Goal: Answer question/provide support

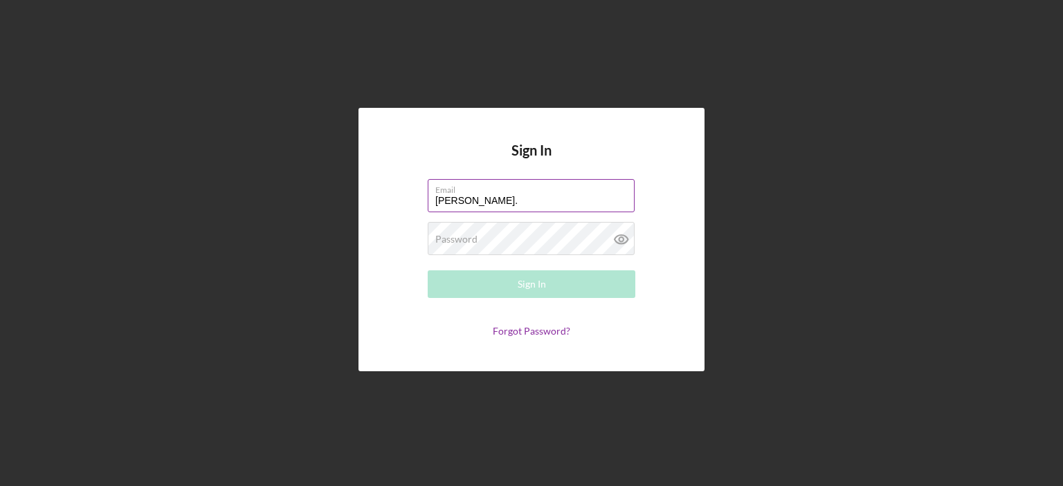
type input "[PERSON_NAME][EMAIL_ADDRESS][PERSON_NAME][DOMAIN_NAME]"
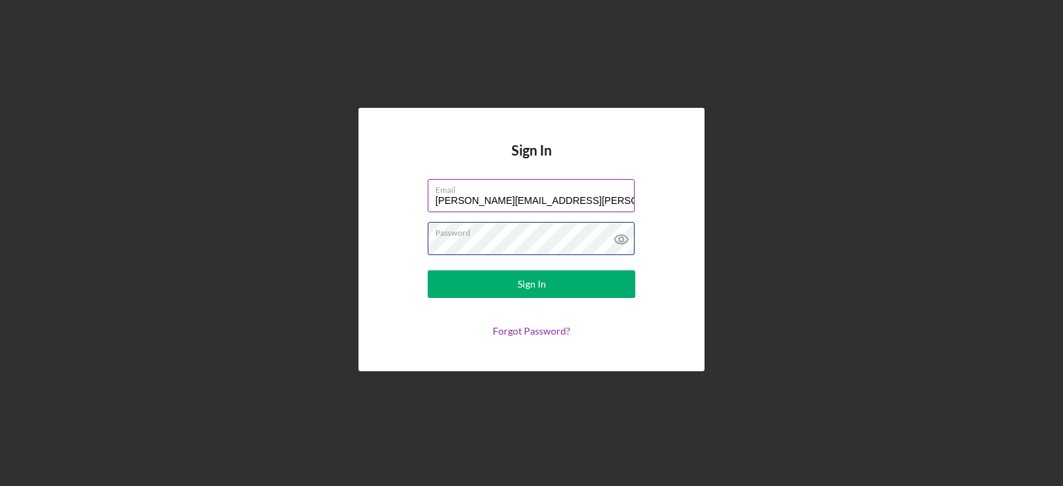
click at [428, 271] on button "Sign In" at bounding box center [532, 285] width 208 height 28
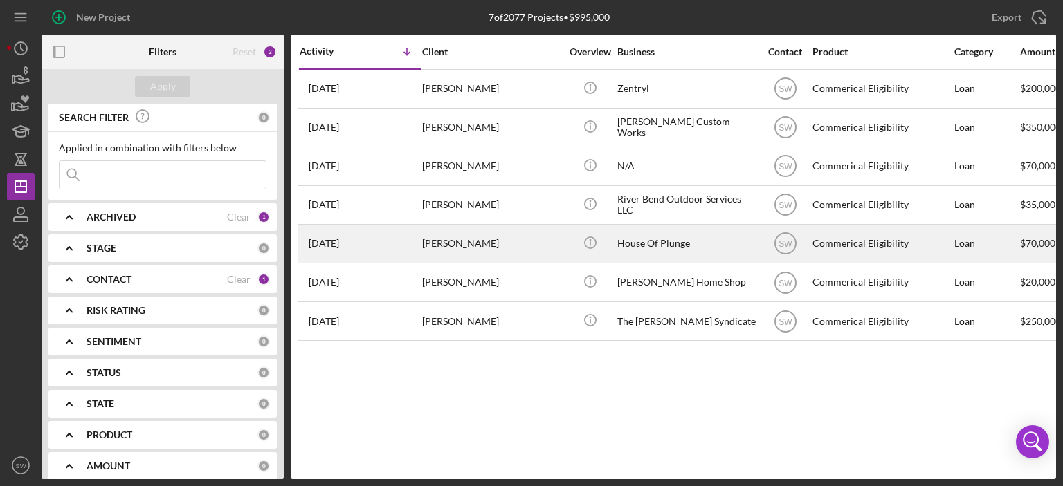
click at [426, 240] on div "[PERSON_NAME]" at bounding box center [491, 244] width 138 height 37
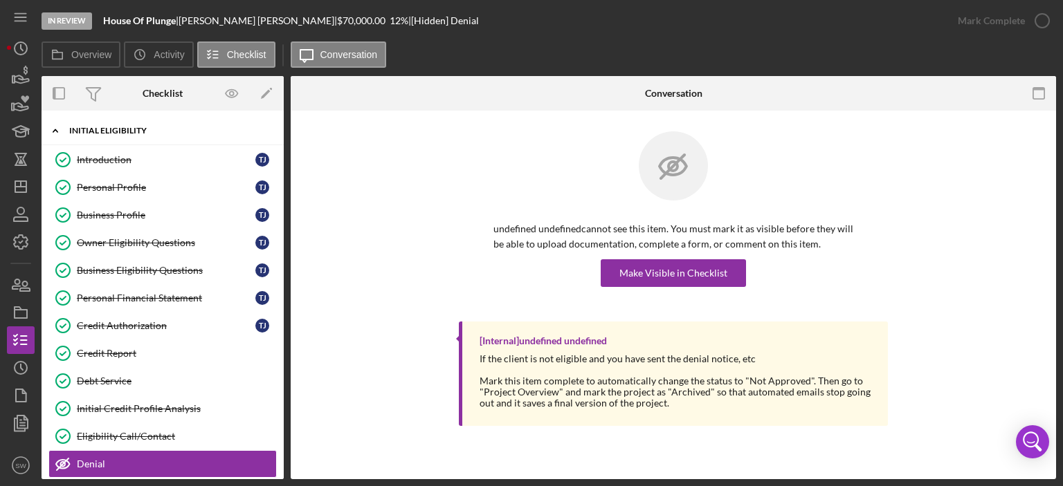
click at [53, 135] on icon "Icon/Expander" at bounding box center [56, 131] width 28 height 28
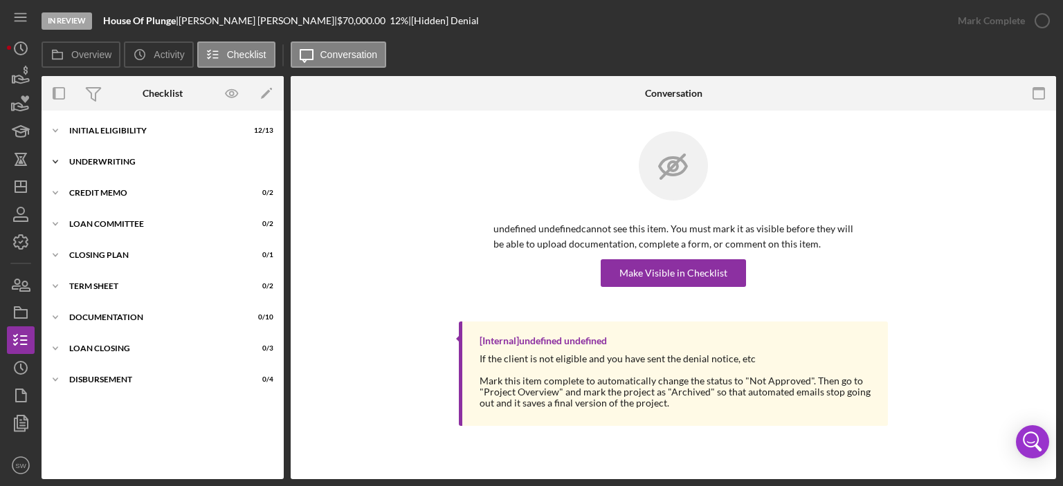
click at [57, 132] on polyline at bounding box center [55, 130] width 4 height 3
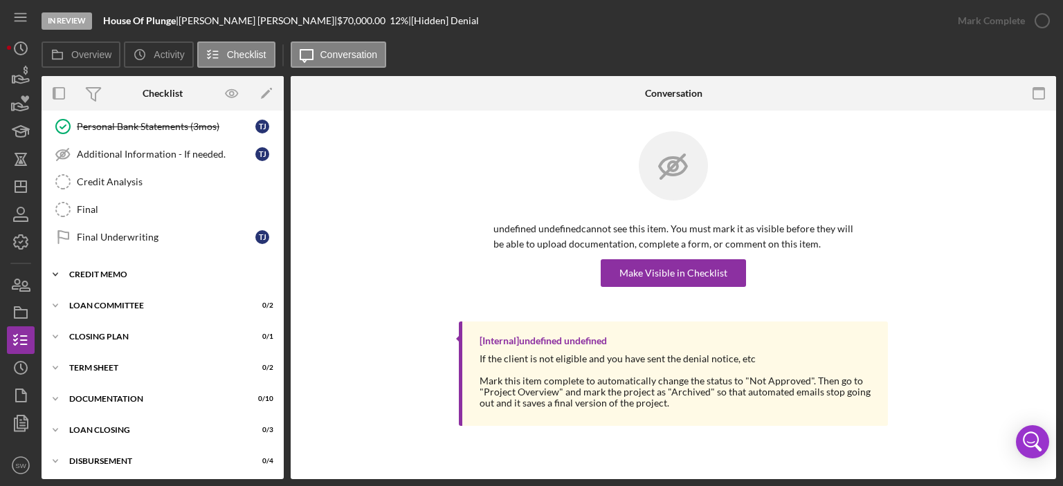
scroll to position [134, 0]
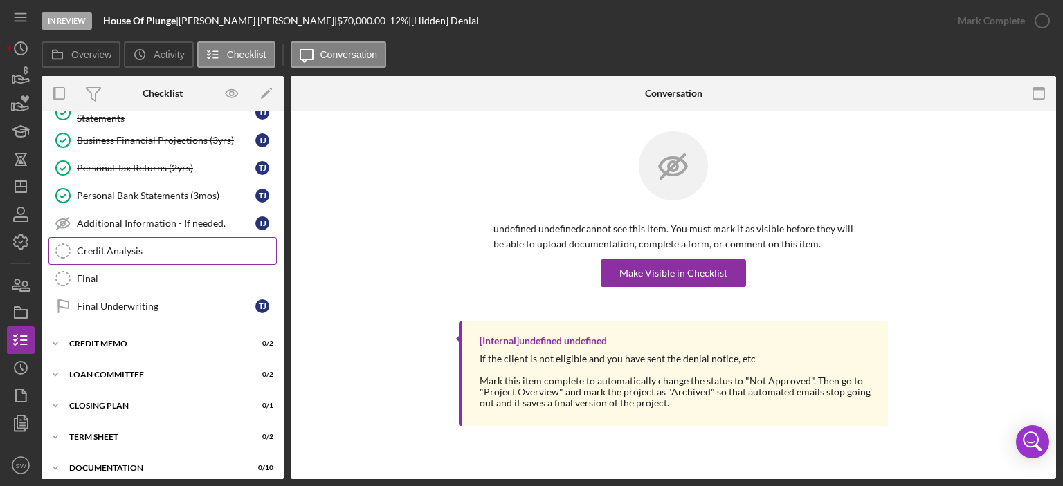
click at [104, 250] on div "Credit Analysis" at bounding box center [176, 251] width 199 height 11
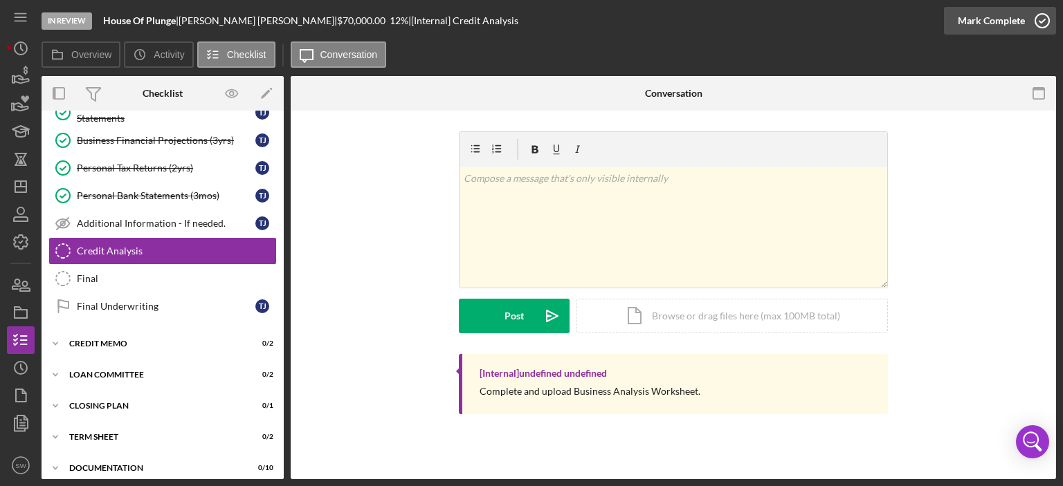
click at [1038, 21] on icon "button" at bounding box center [1042, 20] width 35 height 35
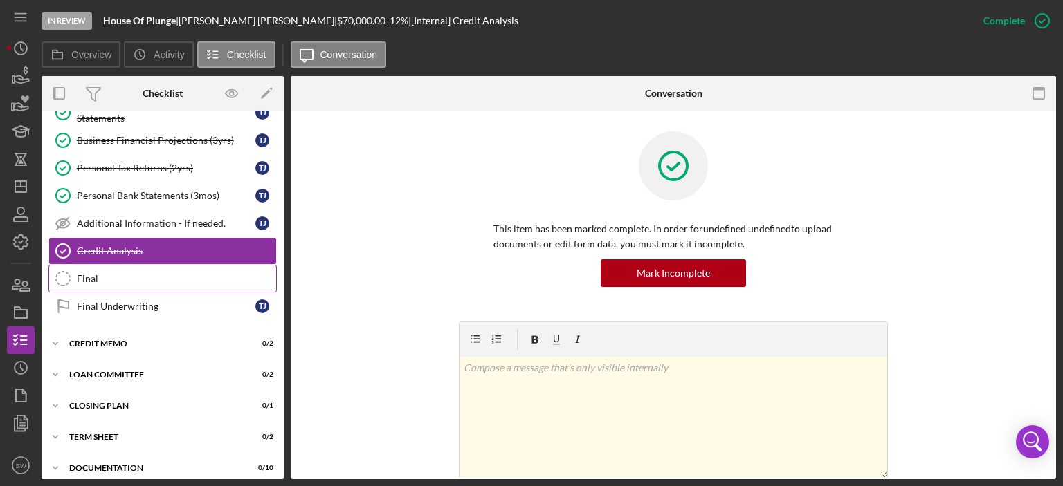
click at [94, 279] on div "Final" at bounding box center [176, 278] width 199 height 11
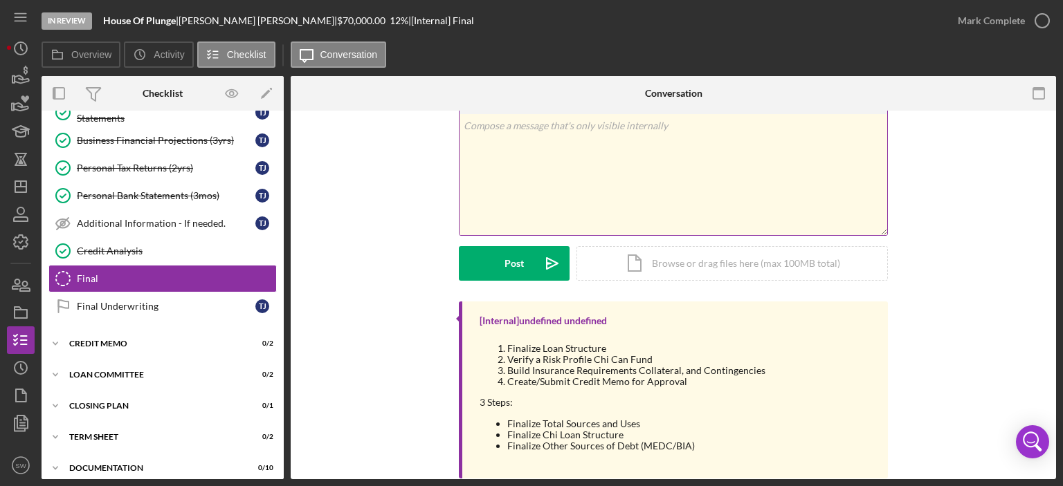
scroll to position [9, 0]
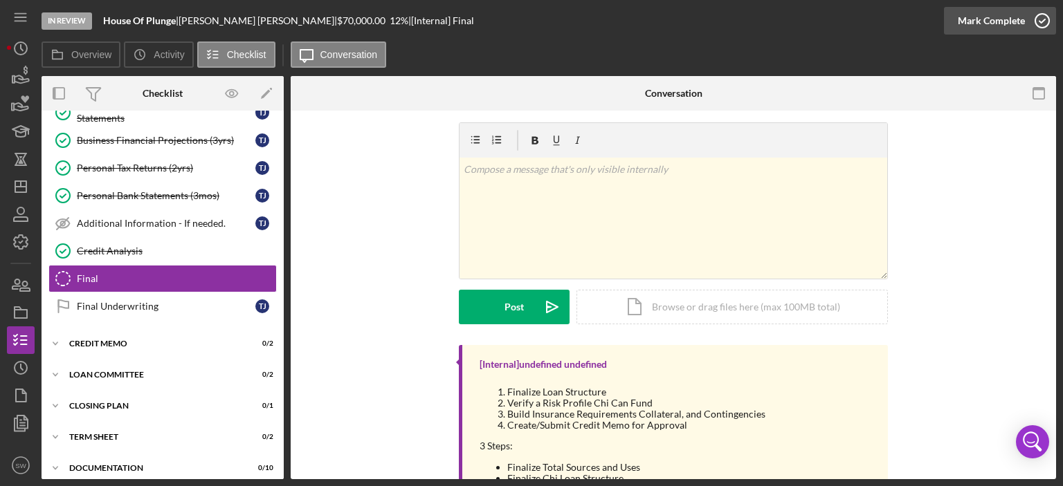
click at [1038, 17] on icon "button" at bounding box center [1042, 20] width 35 height 35
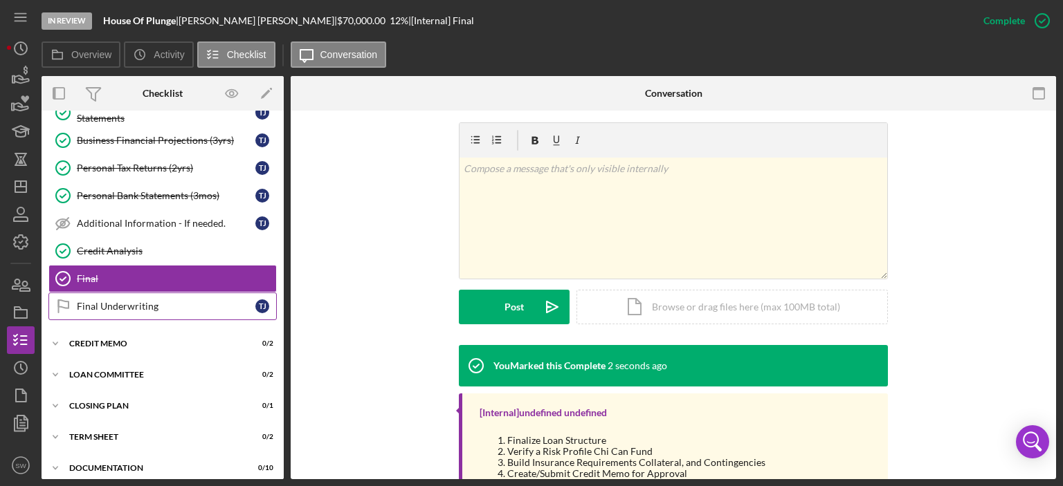
click at [111, 302] on div "Final Underwriting" at bounding box center [166, 306] width 179 height 11
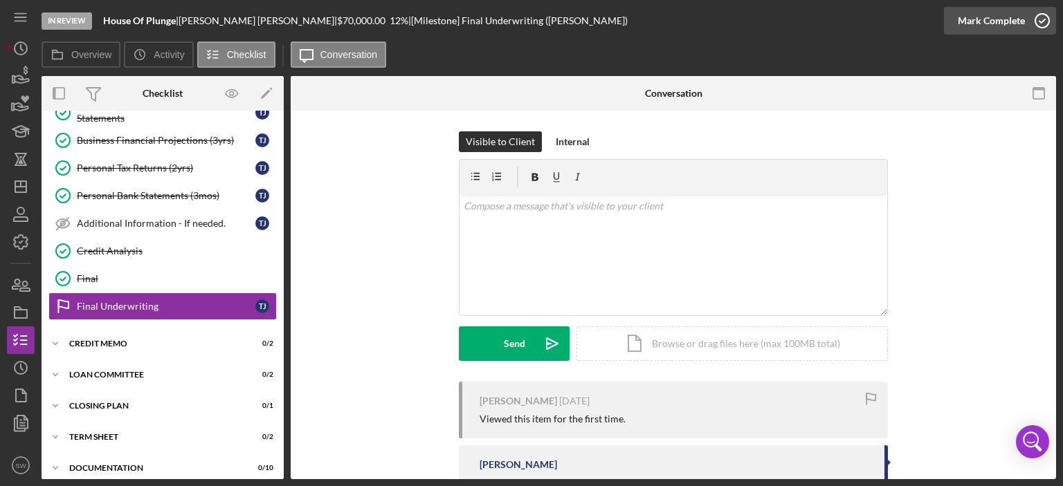
click at [1043, 19] on icon "button" at bounding box center [1042, 20] width 35 height 35
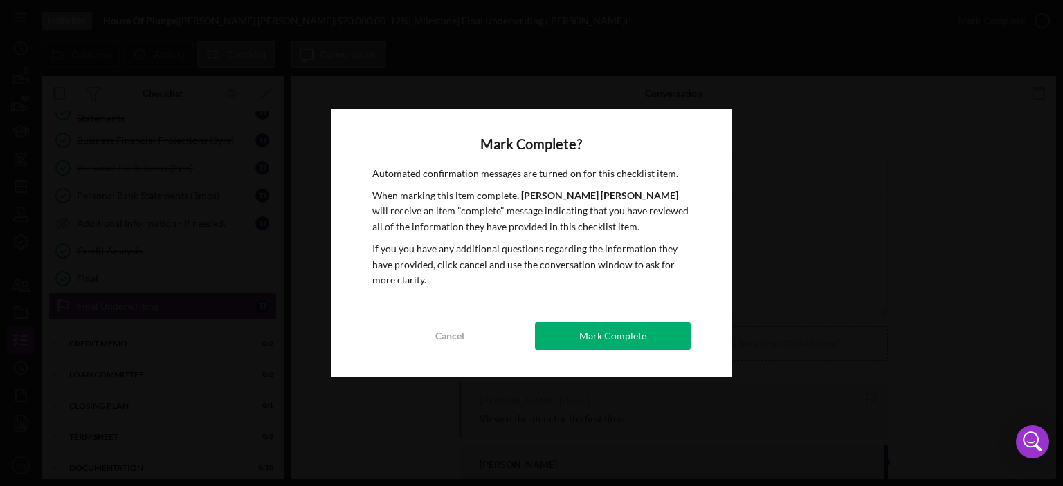
click at [589, 339] on div "Mark Complete" at bounding box center [612, 336] width 67 height 28
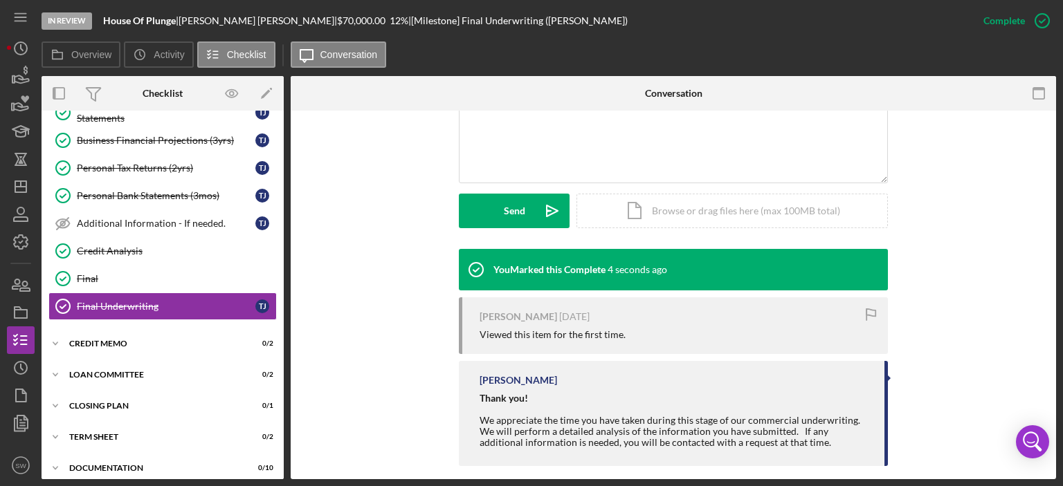
scroll to position [336, 0]
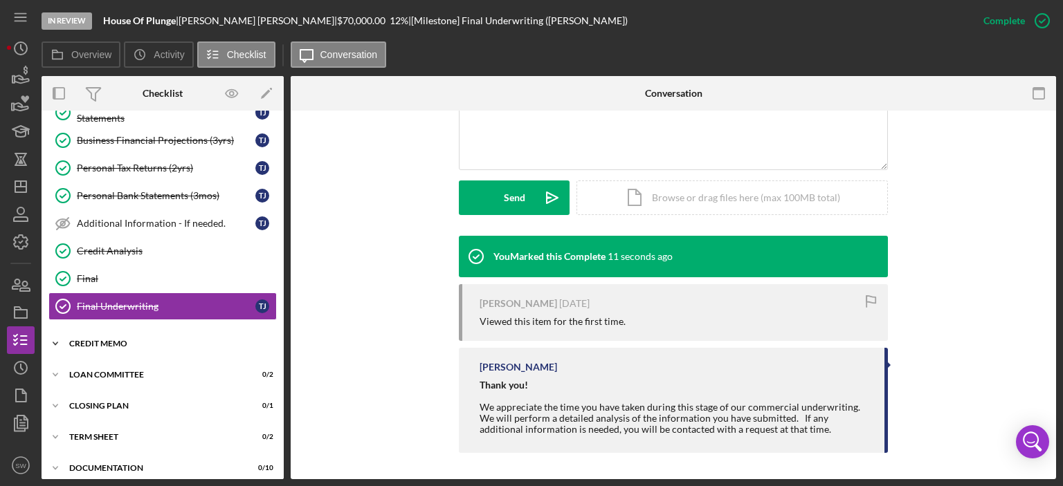
click at [52, 338] on icon "Icon/Expander" at bounding box center [56, 344] width 28 height 28
click at [90, 395] on div "Credit Memo" at bounding box center [166, 400] width 179 height 11
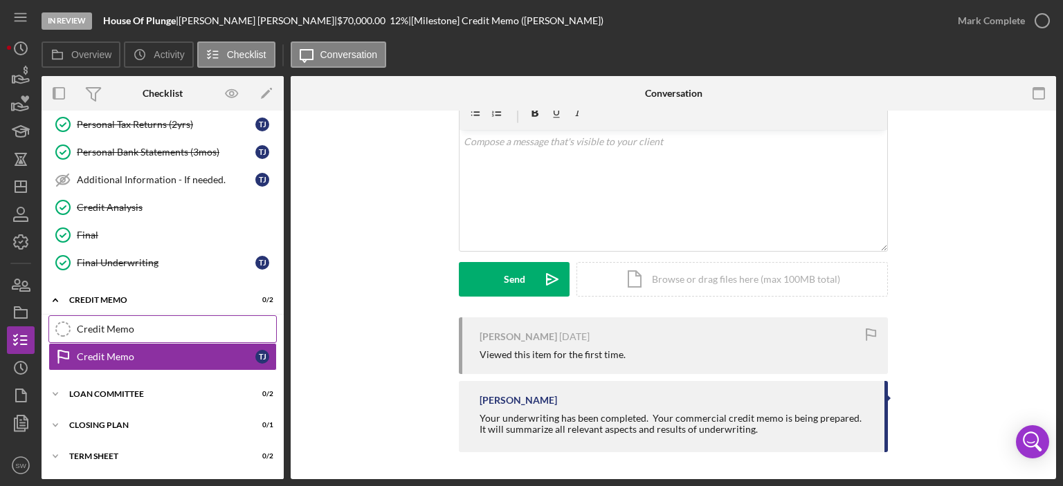
scroll to position [265, 0]
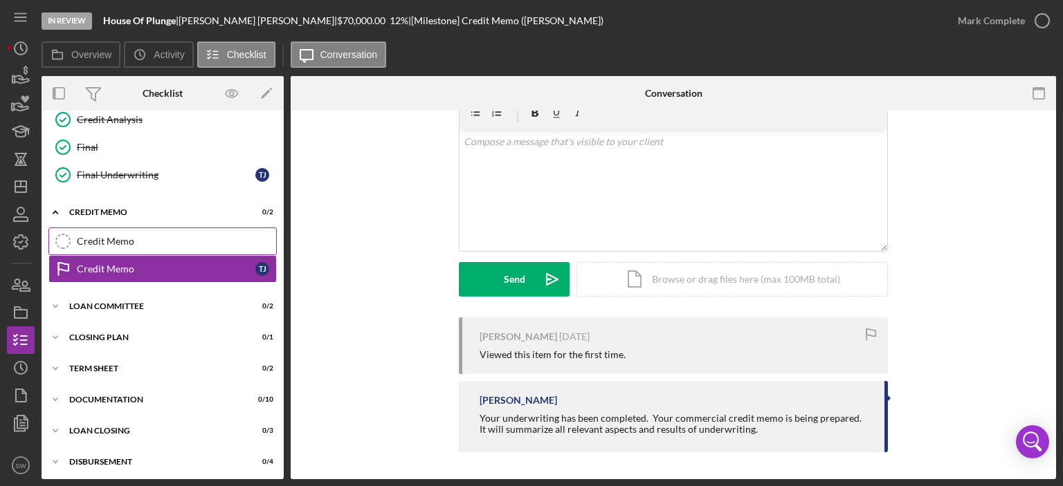
click at [88, 240] on div "Credit Memo" at bounding box center [176, 241] width 199 height 11
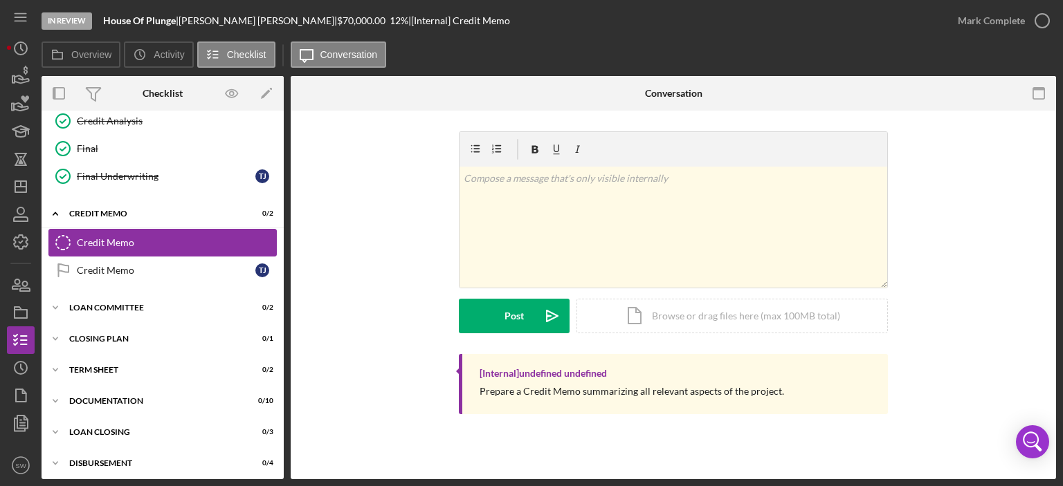
scroll to position [265, 0]
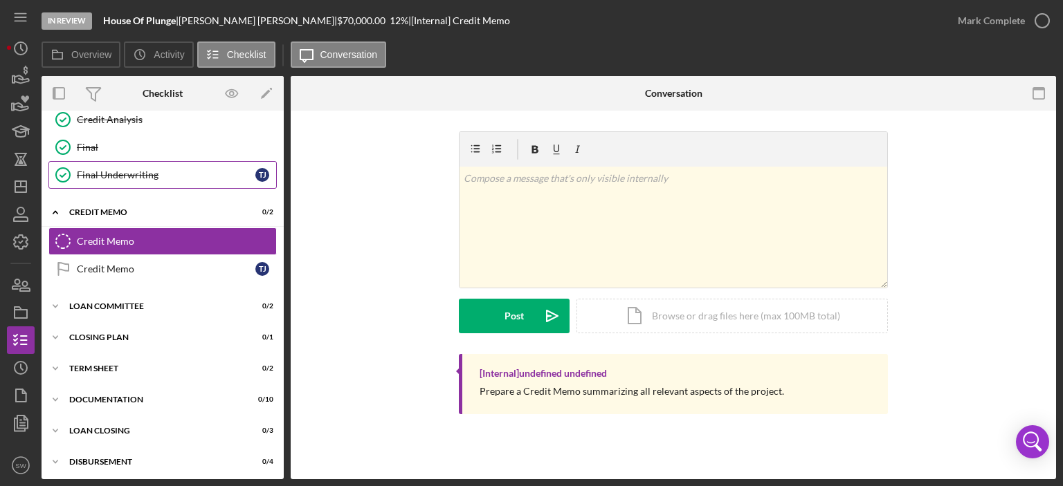
click at [85, 170] on div "Final Underwriting" at bounding box center [166, 175] width 179 height 11
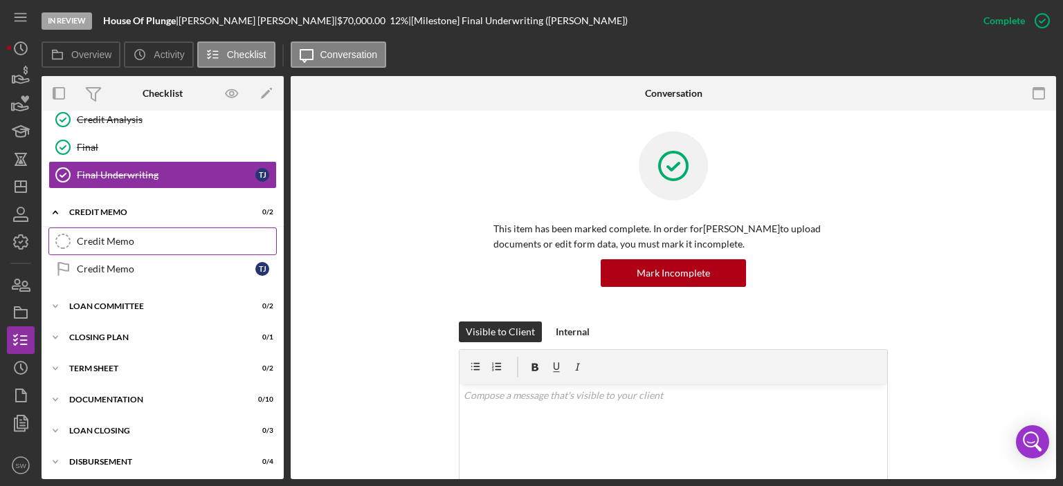
click at [91, 242] on div "Credit Memo" at bounding box center [176, 241] width 199 height 11
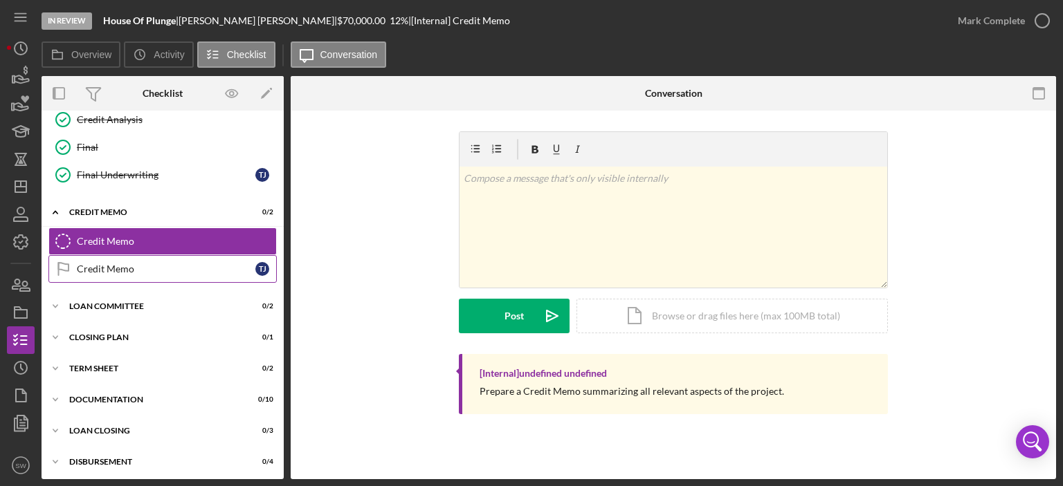
click at [94, 265] on div "Credit Memo" at bounding box center [166, 269] width 179 height 11
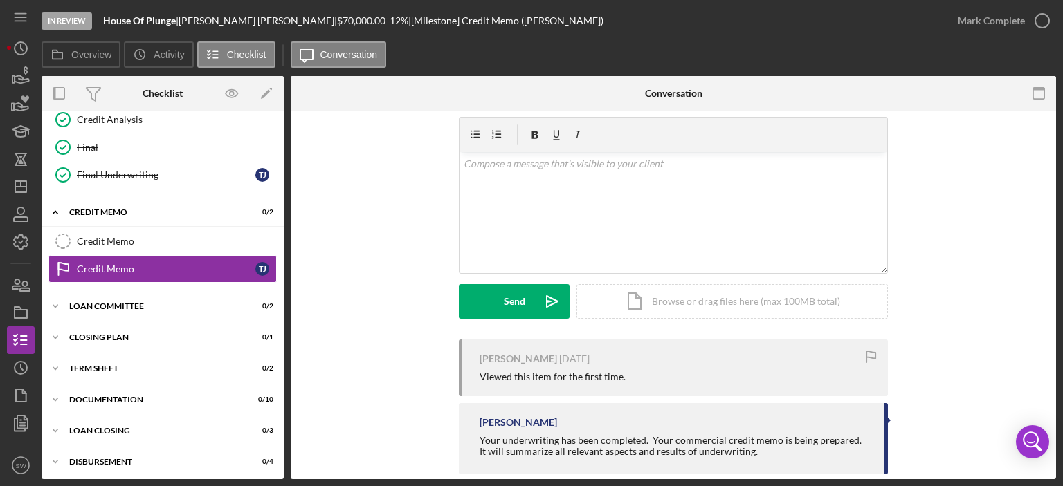
scroll to position [64, 0]
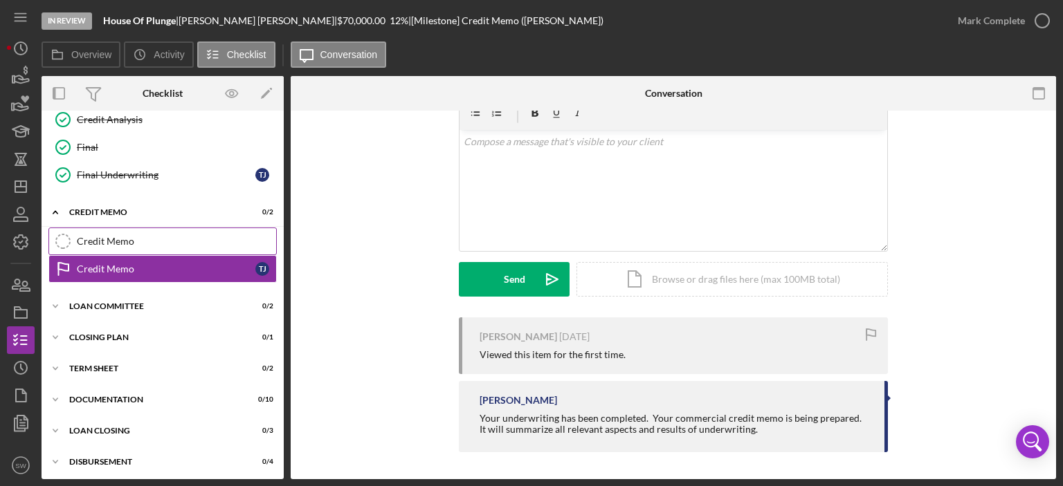
click at [94, 239] on div "Credit Memo" at bounding box center [176, 241] width 199 height 11
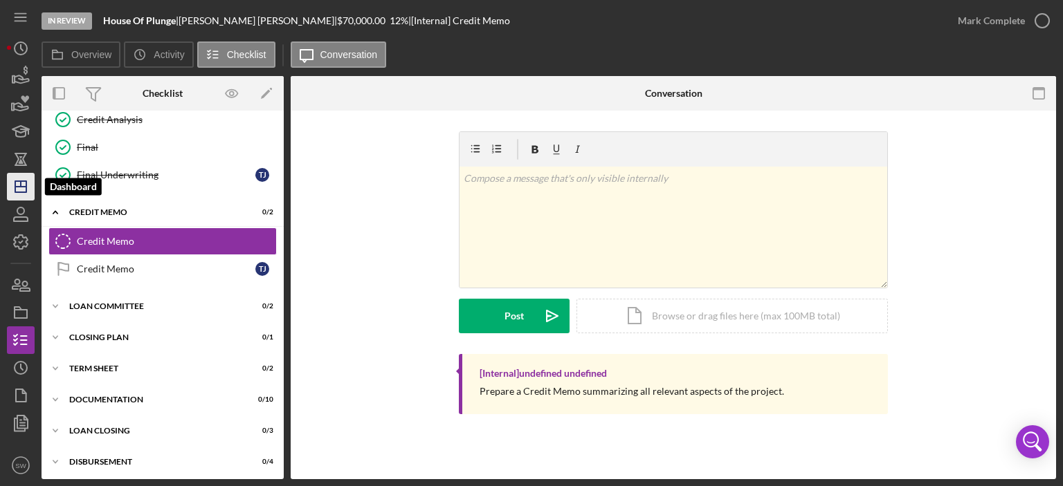
click at [18, 184] on icon "Icon/Dashboard" at bounding box center [20, 187] width 35 height 35
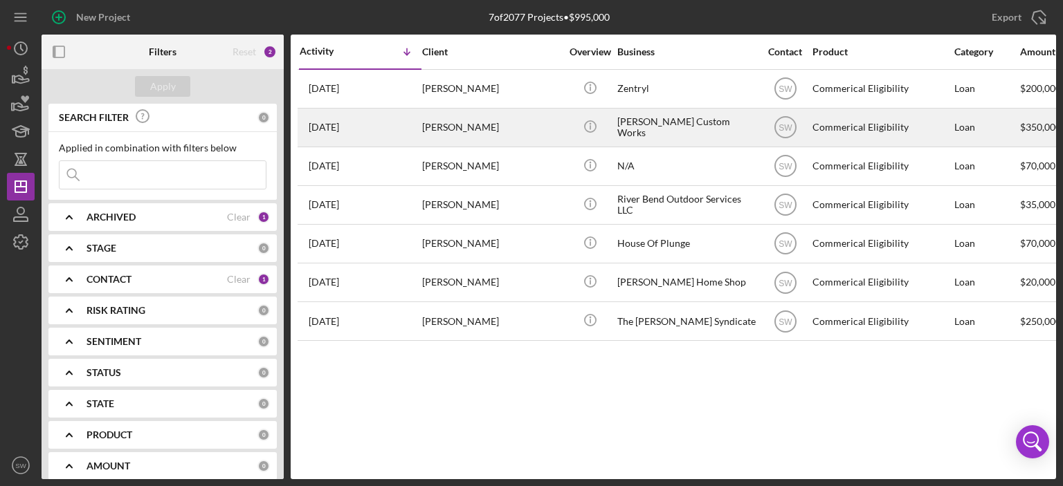
click at [437, 128] on div "[PERSON_NAME]" at bounding box center [491, 127] width 138 height 37
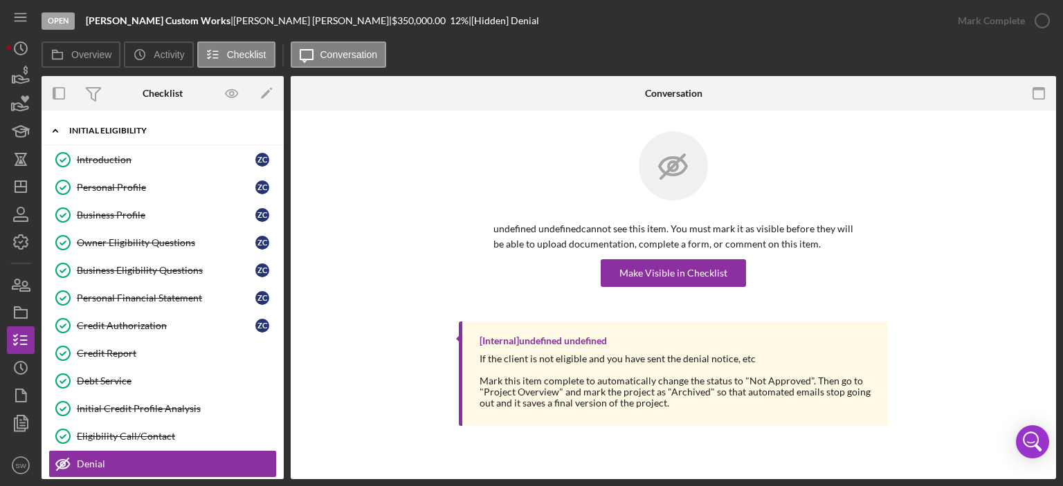
click at [53, 135] on icon "Icon/Expander" at bounding box center [56, 131] width 28 height 28
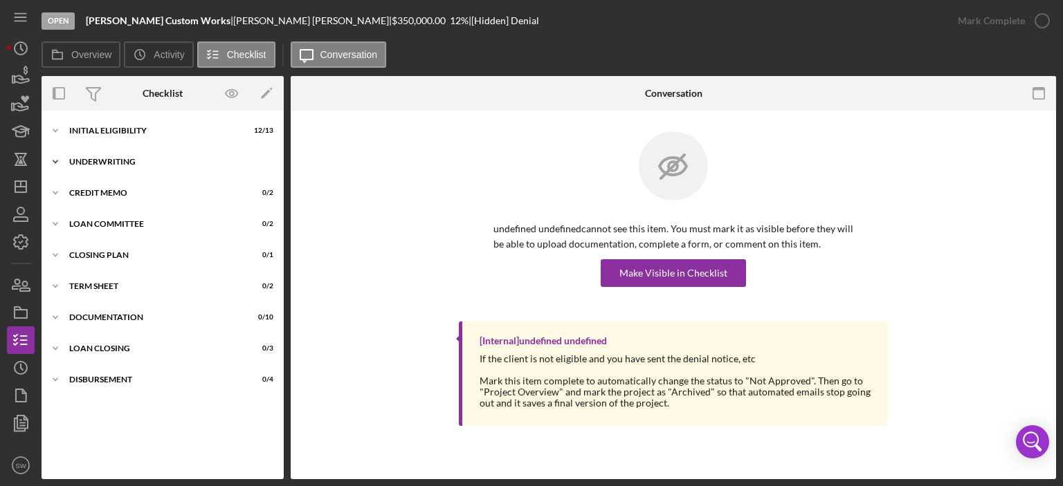
click at [57, 158] on icon "Icon/Expander" at bounding box center [56, 162] width 28 height 28
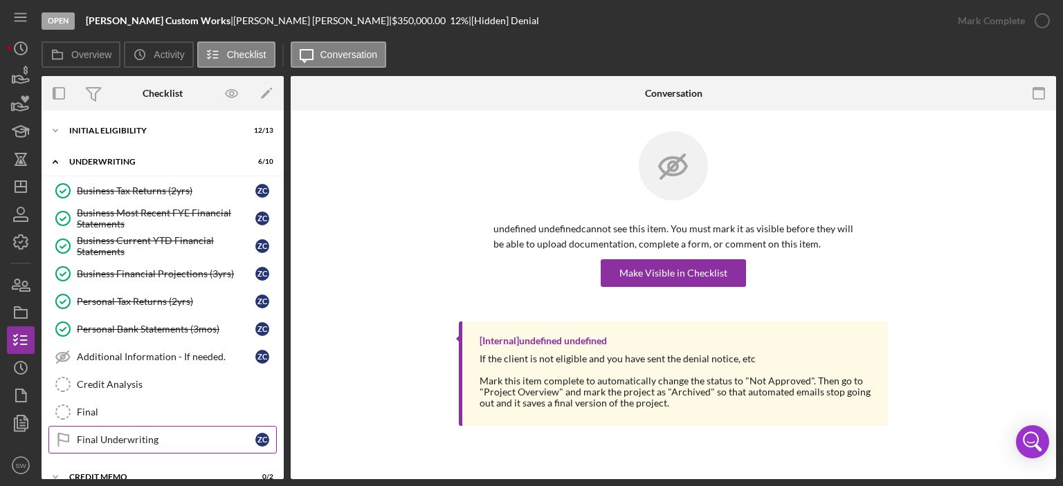
click at [106, 437] on div "Final Underwriting" at bounding box center [166, 440] width 179 height 11
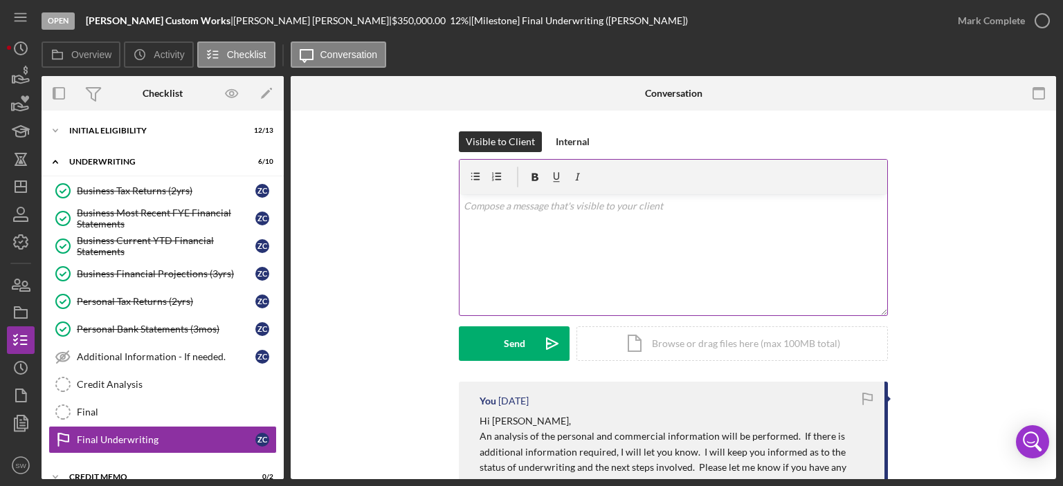
click at [480, 203] on p at bounding box center [674, 206] width 420 height 15
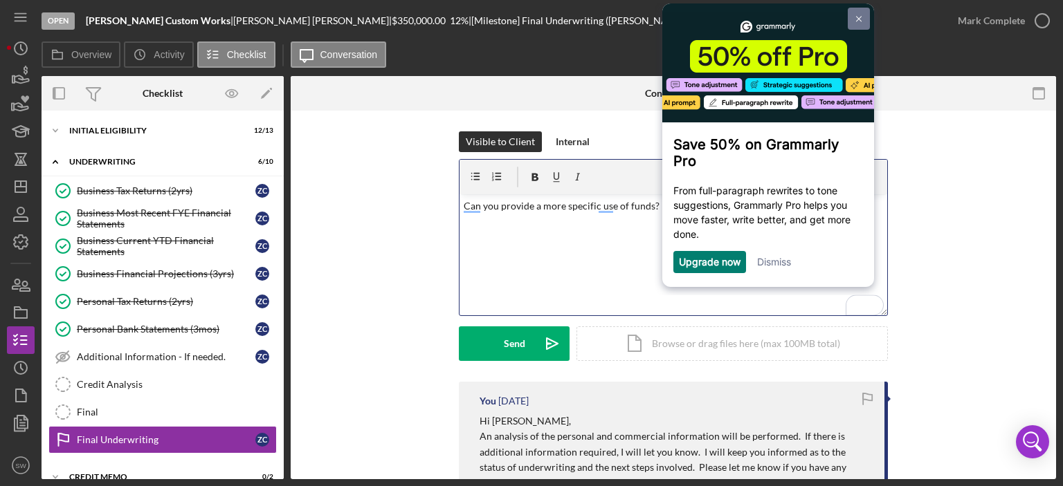
click at [861, 17] on img at bounding box center [859, 19] width 6 height 6
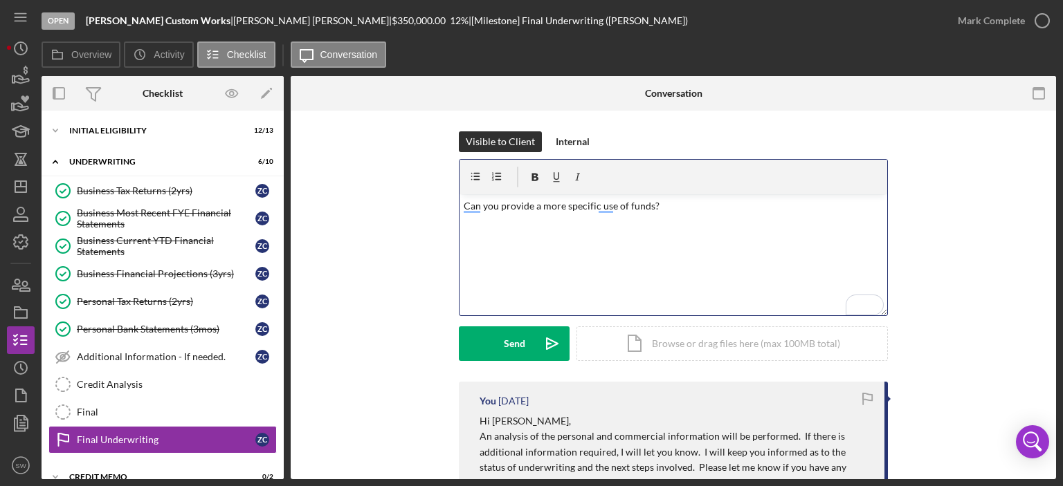
click at [659, 203] on p "Can you provide a more specific use of funds?" at bounding box center [674, 206] width 420 height 15
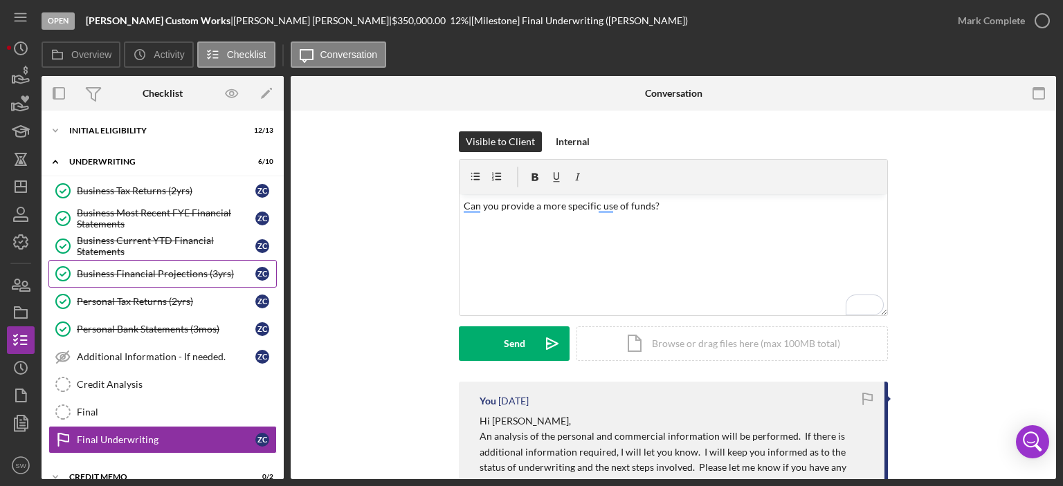
click at [107, 270] on div "Business Financial Projections (3yrs)" at bounding box center [166, 273] width 179 height 11
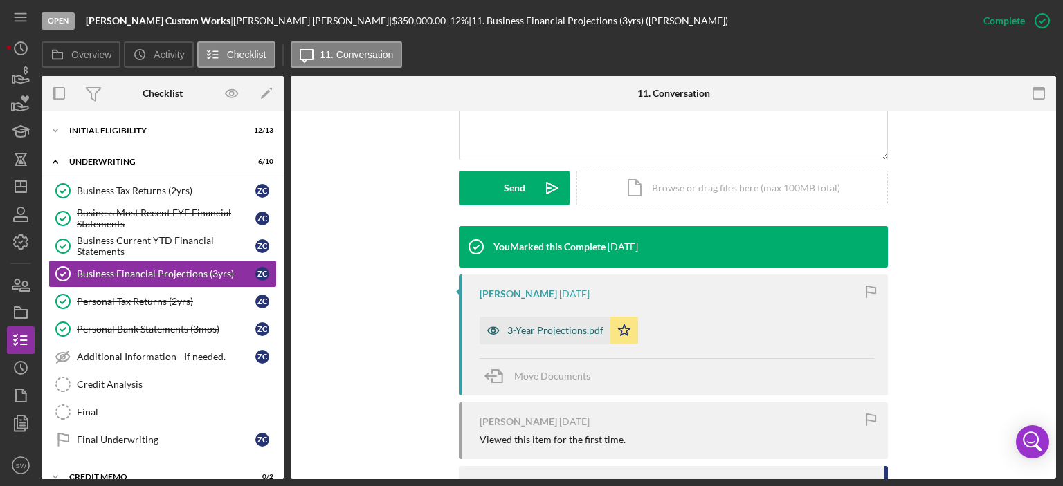
click at [548, 327] on div "3-Year Projections.pdf" at bounding box center [555, 330] width 96 height 11
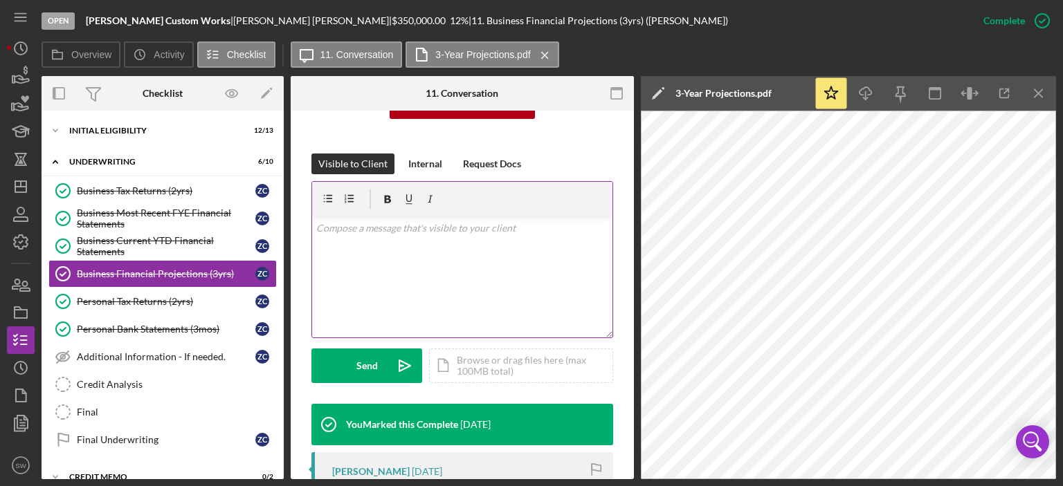
scroll to position [181, 0]
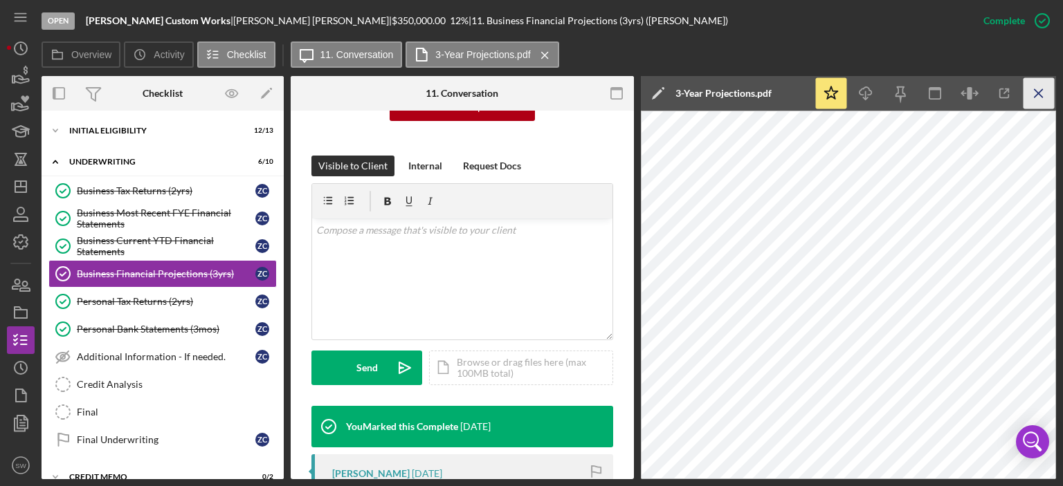
click at [1040, 91] on line "button" at bounding box center [1038, 93] width 8 height 8
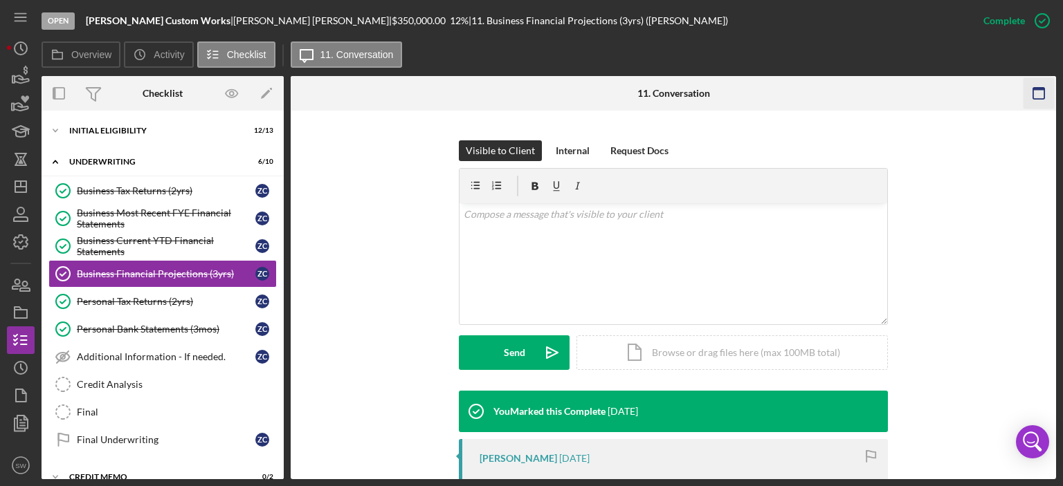
scroll to position [166, 0]
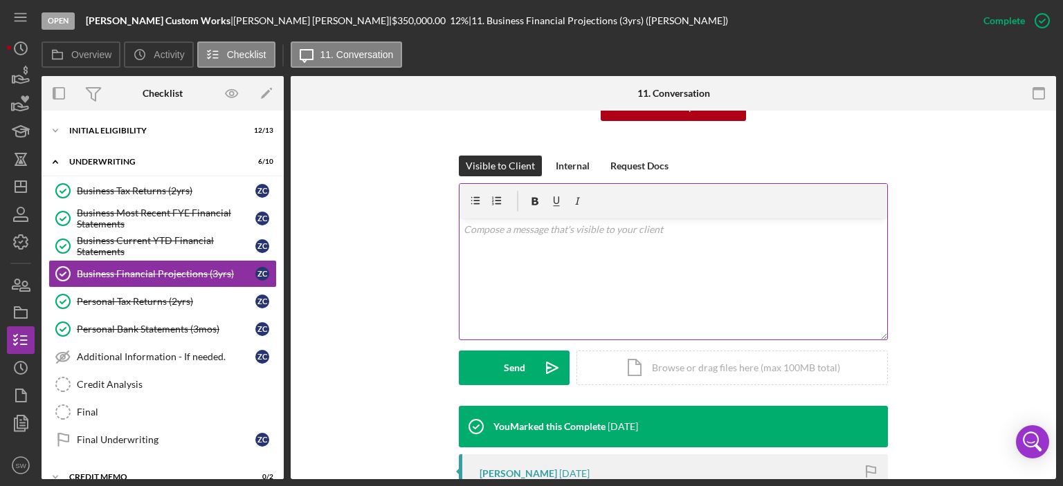
click at [491, 232] on p at bounding box center [674, 229] width 420 height 15
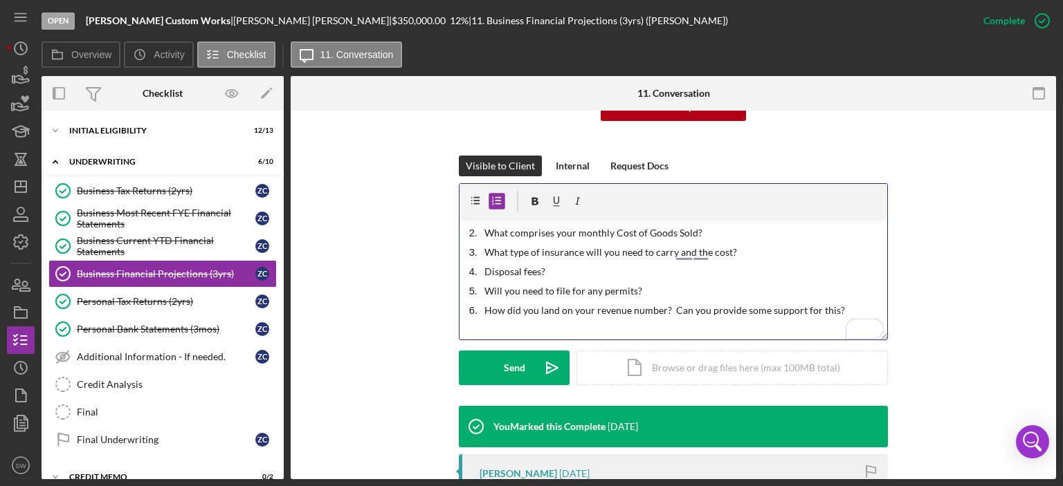
scroll to position [50, 0]
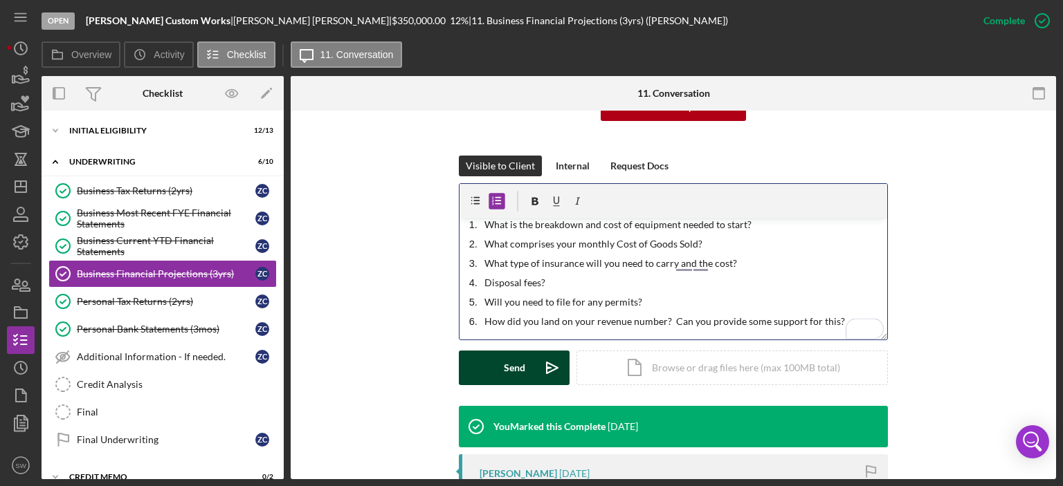
click at [504, 364] on div "Send" at bounding box center [514, 368] width 21 height 35
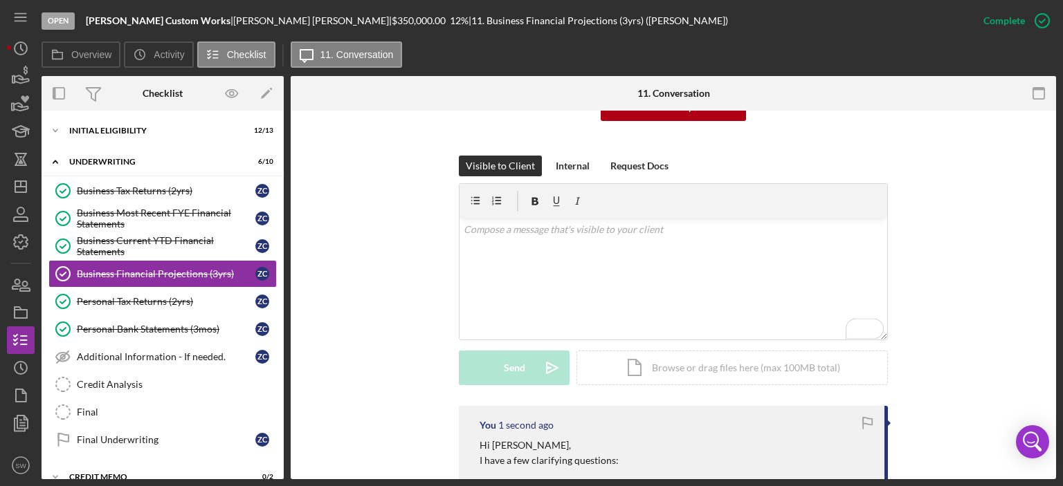
scroll to position [0, 0]
